Goal: Task Accomplishment & Management: Manage account settings

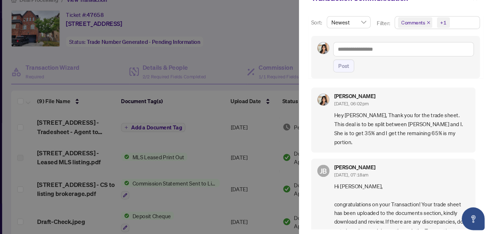
scroll to position [1, 0]
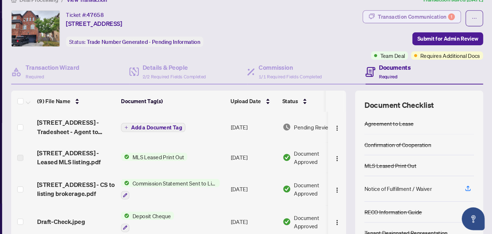
drag, startPoint x: 385, startPoint y: 21, endPoint x: 387, endPoint y: 32, distance: 10.6
click at [387, 32] on div "Transaction Communication 1" at bounding box center [420, 29] width 73 height 12
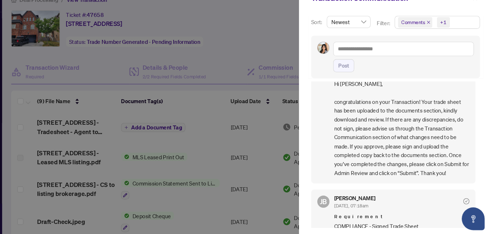
click at [278, 25] on div at bounding box center [246, 117] width 492 height 234
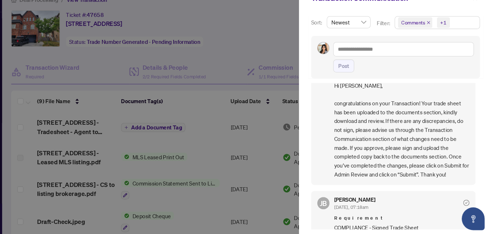
click at [383, 26] on div "Sort: Newest Filter: Comments +1 Post Santana Mohan Sep/03/2025, 06:02pm Hey Je…" at bounding box center [400, 128] width 182 height 212
click at [255, 50] on div at bounding box center [246, 117] width 492 height 234
click at [248, 44] on div at bounding box center [246, 117] width 492 height 234
click at [282, 44] on div at bounding box center [246, 117] width 492 height 234
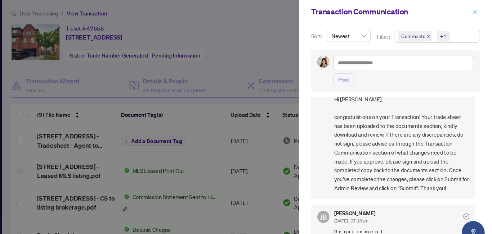
click at [477, 12] on icon "close" at bounding box center [475, 11] width 5 height 5
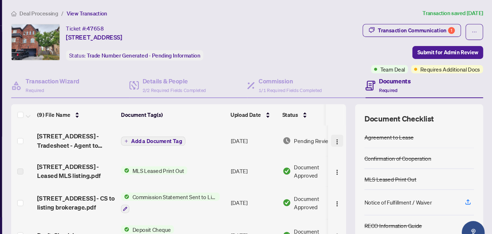
click at [342, 136] on img "button" at bounding box center [345, 134] width 6 height 6
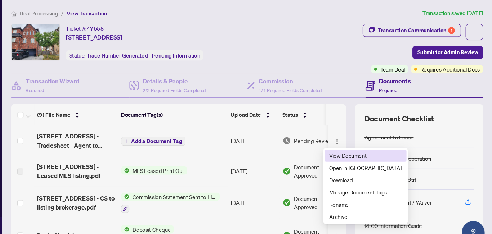
click at [347, 145] on span "View Document" at bounding box center [372, 147] width 69 height 8
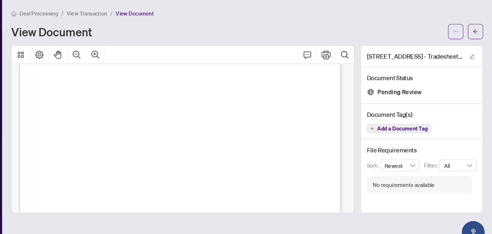
scroll to position [49, 0]
click at [477, 29] on icon "arrow-left" at bounding box center [475, 29] width 5 height 5
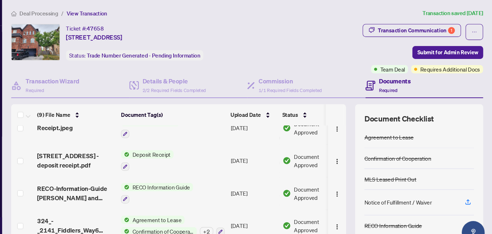
scroll to position [132, 0]
click at [72, 14] on span "Deal Processing" at bounding box center [63, 13] width 36 height 6
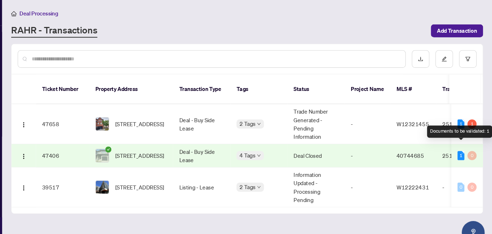
click at [463, 143] on div "1" at bounding box center [462, 147] width 6 height 9
click at [452, 139] on td "2512419" at bounding box center [464, 147] width 50 height 22
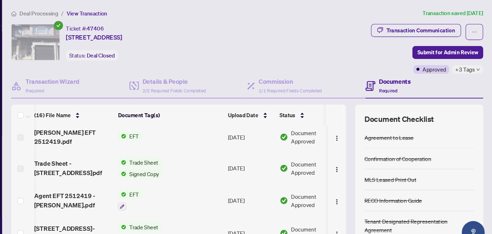
scroll to position [0, 3]
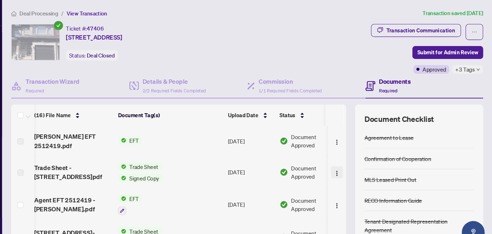
click at [342, 163] on img "button" at bounding box center [345, 164] width 6 height 6
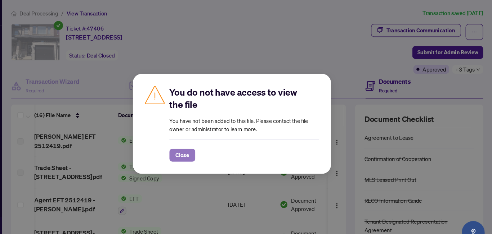
click at [202, 146] on span "Close" at bounding box center [199, 147] width 13 height 12
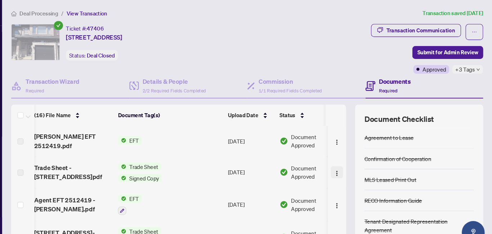
click at [342, 161] on img "button" at bounding box center [345, 164] width 6 height 6
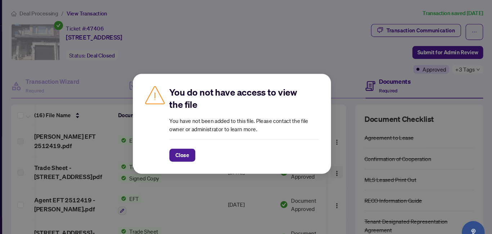
click at [339, 161] on div "You do not have access to view the file You have not been added to this file. P…" at bounding box center [246, 117] width 492 height 234
click at [193, 149] on span "Close" at bounding box center [199, 147] width 13 height 12
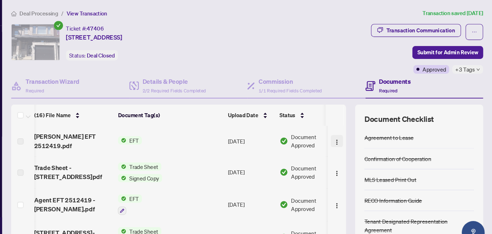
click at [339, 134] on button "button" at bounding box center [345, 134] width 12 height 12
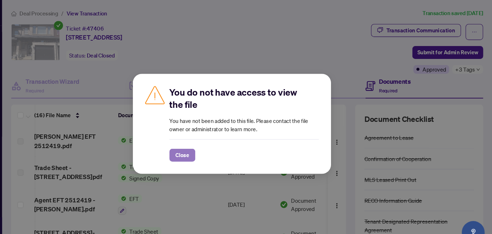
click at [200, 150] on span "Close" at bounding box center [199, 147] width 13 height 12
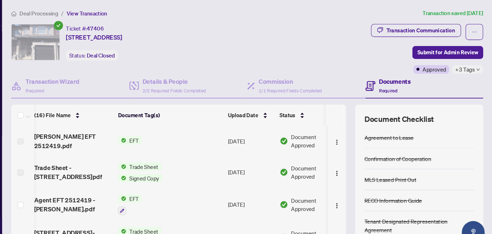
click at [165, 190] on td "EFT" at bounding box center [187, 193] width 104 height 31
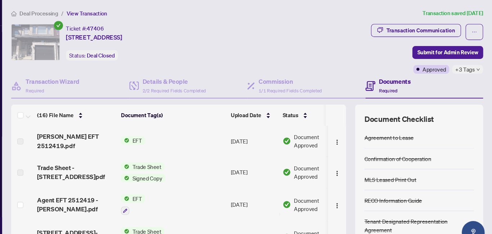
click at [204, 126] on td "EFT" at bounding box center [190, 133] width 104 height 29
click at [197, 133] on td "EFT" at bounding box center [190, 133] width 104 height 29
click at [260, 133] on td "Aug/28/2025" at bounding box center [266, 133] width 49 height 29
click at [163, 131] on span "EFT" at bounding box center [156, 133] width 15 height 8
click at [210, 131] on td "EFT" at bounding box center [190, 133] width 104 height 29
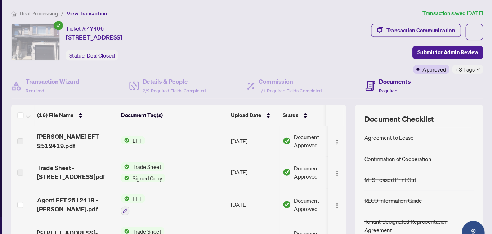
click at [314, 127] on span "Document Approved" at bounding box center [327, 134] width 45 height 16
click at [289, 131] on td "Aug/28/2025" at bounding box center [266, 133] width 49 height 29
click at [287, 129] on td "Aug/28/2025" at bounding box center [266, 133] width 49 height 29
click at [122, 133] on div "Tara EFT 2512419.pdf" at bounding box center [98, 133] width 73 height 17
click at [108, 129] on span "Tara EFT 2512419.pdf" at bounding box center [98, 133] width 73 height 17
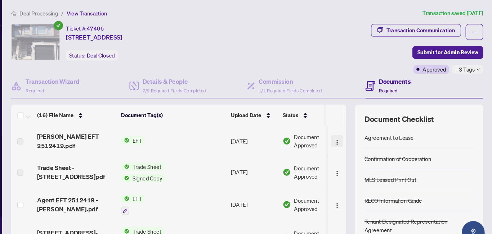
click at [342, 135] on img "button" at bounding box center [345, 135] width 6 height 6
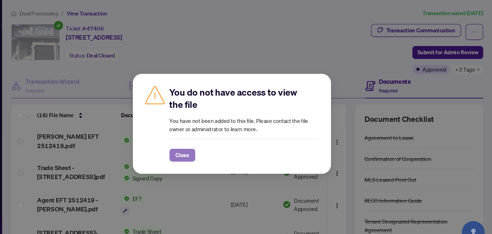
click at [194, 148] on span "Close" at bounding box center [199, 147] width 13 height 12
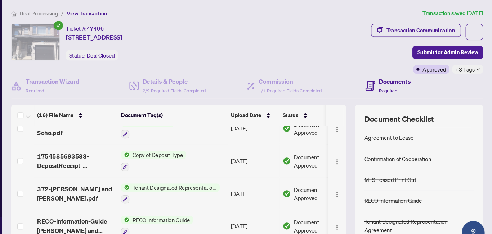
scroll to position [360, 0]
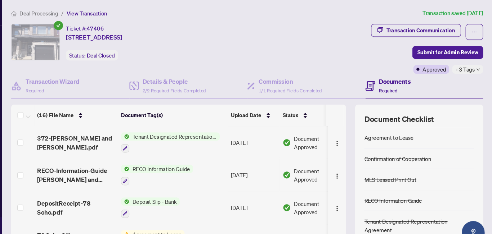
click at [73, 11] on span "Deal Processing" at bounding box center [63, 13] width 36 height 6
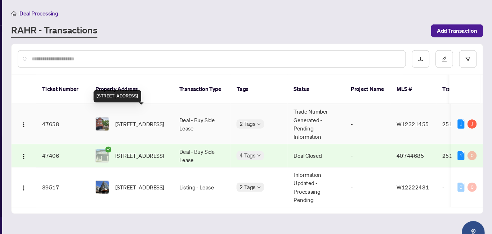
click at [182, 114] on span "[STREET_ADDRESS]" at bounding box center [159, 117] width 46 height 8
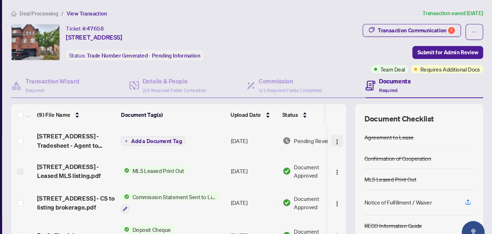
click at [342, 135] on img "button" at bounding box center [345, 134] width 6 height 6
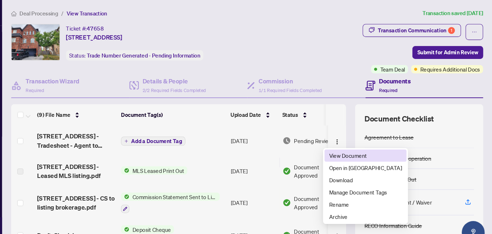
click at [347, 148] on span "View Document" at bounding box center [372, 147] width 69 height 8
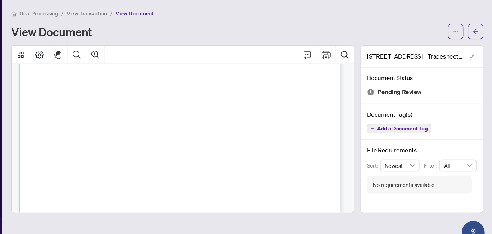
scroll to position [109, 0]
